Goal: Transaction & Acquisition: Purchase product/service

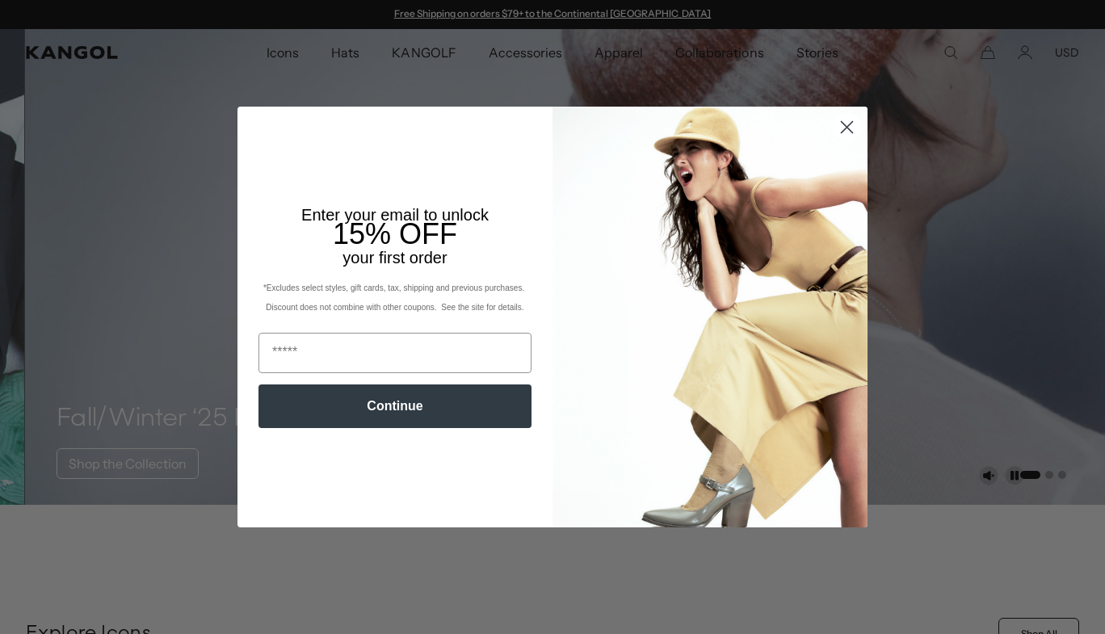
drag, startPoint x: 849, startPoint y: 124, endPoint x: 837, endPoint y: 260, distance: 136.2
click at [849, 124] on circle "Close dialog" at bounding box center [846, 127] width 27 height 27
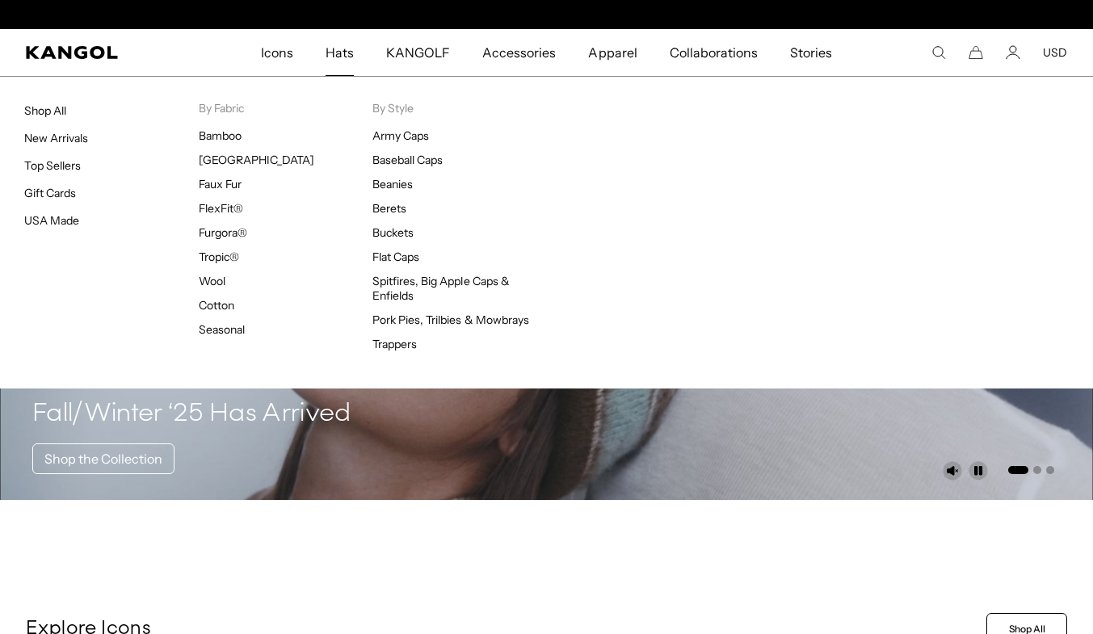
scroll to position [0, 333]
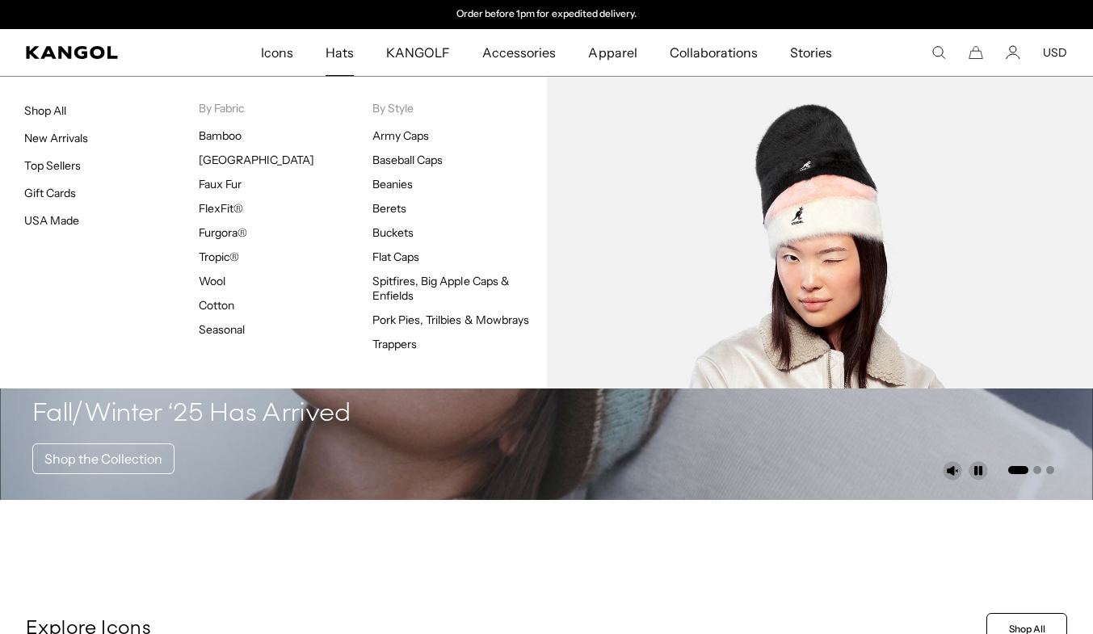
click at [209, 229] on link "Furgora®" at bounding box center [223, 232] width 48 height 15
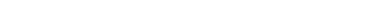
scroll to position [0, 333]
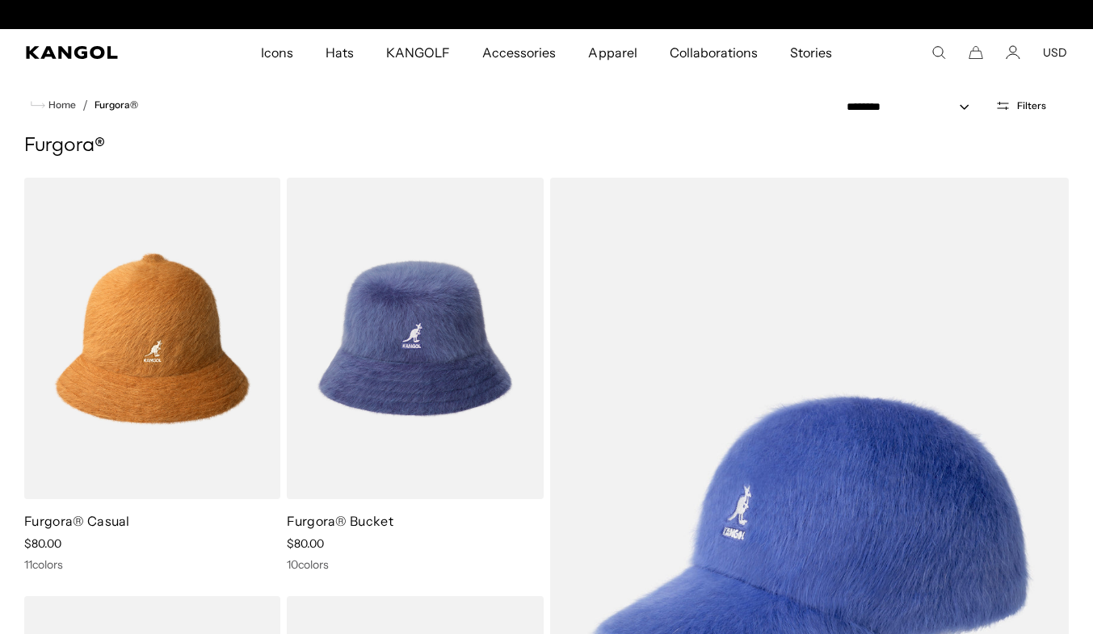
scroll to position [0, 333]
click at [0, 0] on img at bounding box center [0, 0] width 0 height 0
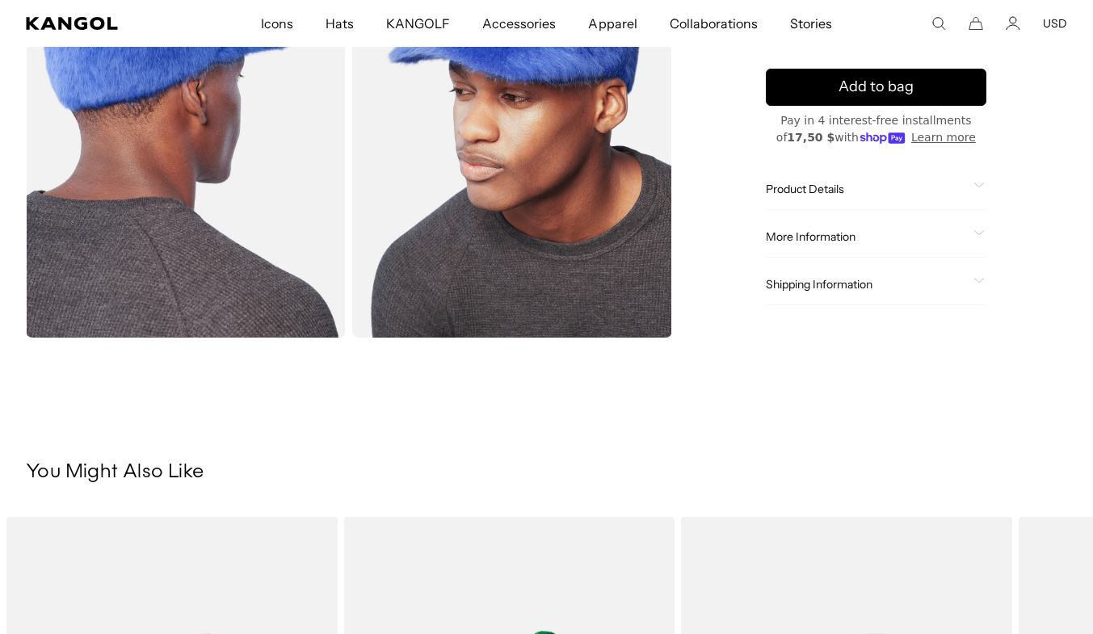
scroll to position [0, 333]
click at [921, 192] on span "Product Details" at bounding box center [866, 189] width 201 height 15
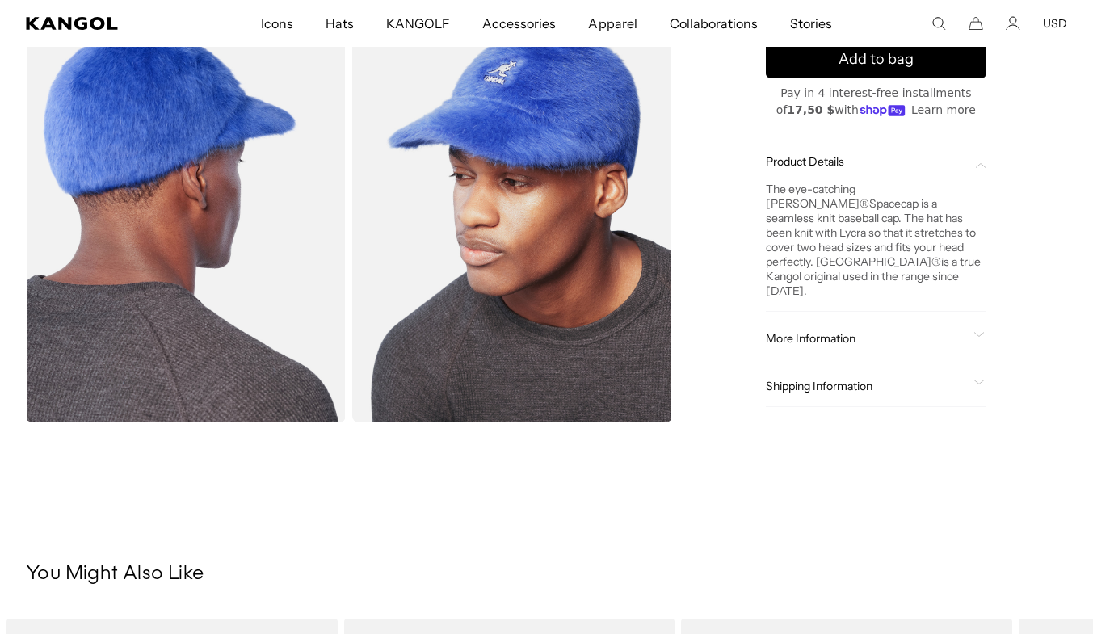
scroll to position [0, 0]
click at [892, 331] on span "More Information" at bounding box center [866, 338] width 201 height 15
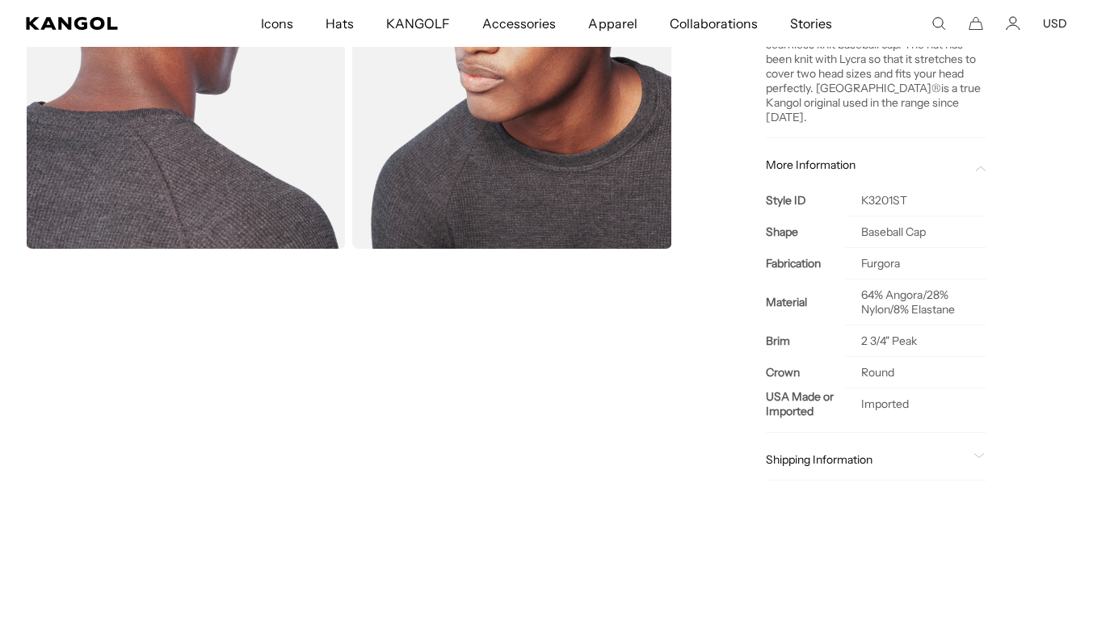
scroll to position [0, 333]
